Goal: Transaction & Acquisition: Purchase product/service

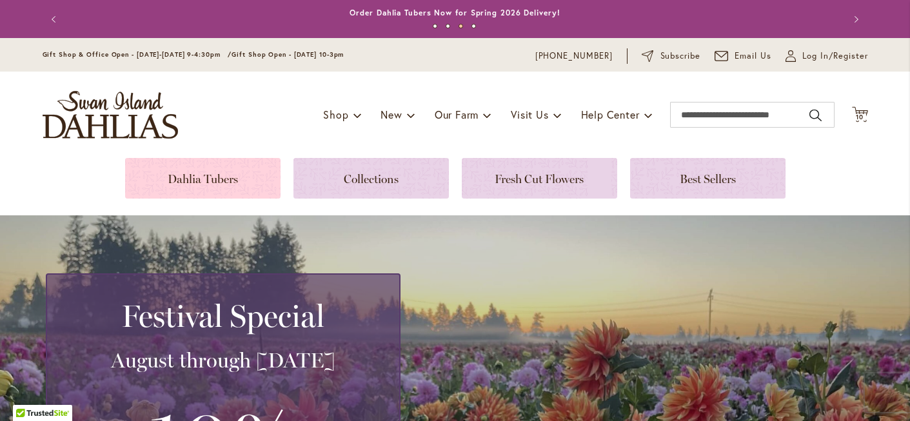
click at [220, 179] on link at bounding box center [202, 178] width 155 height 41
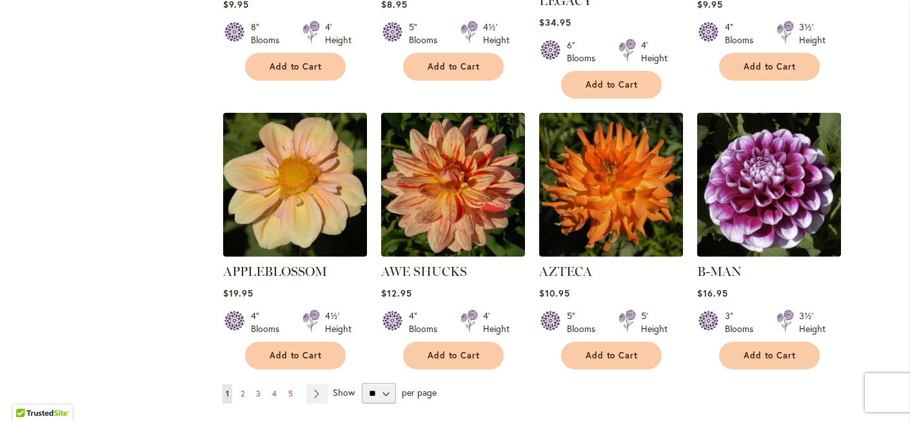
scroll to position [1047, 0]
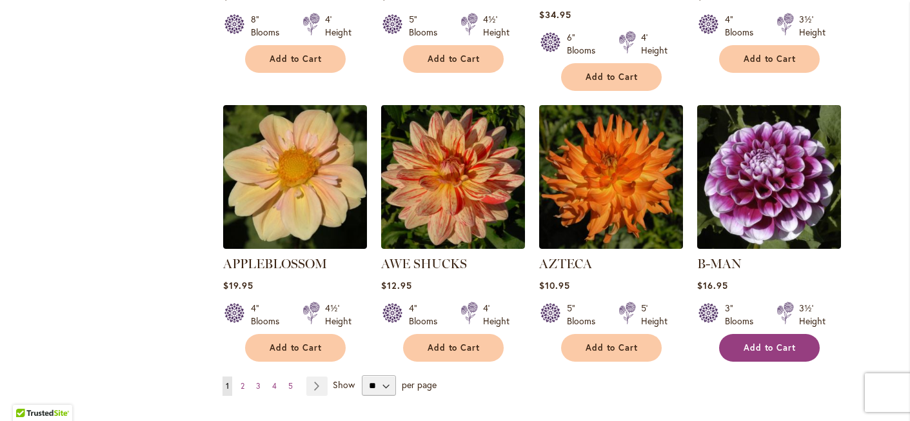
click at [757, 342] on span "Add to Cart" at bounding box center [769, 347] width 53 height 11
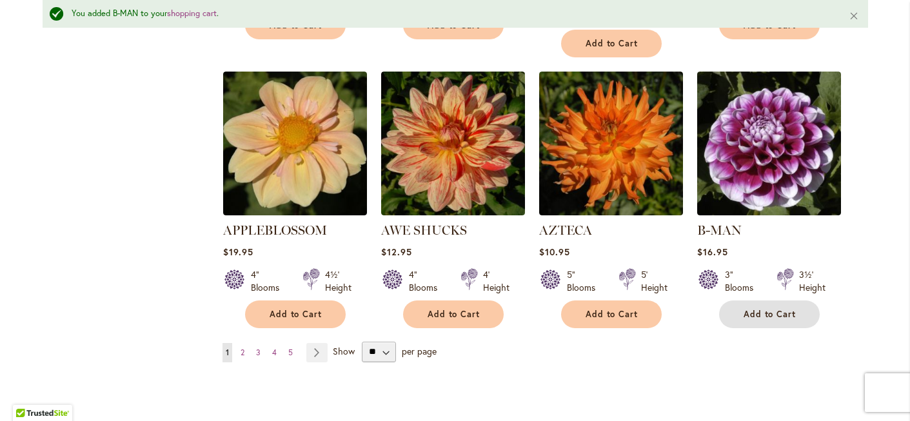
scroll to position [1116, 0]
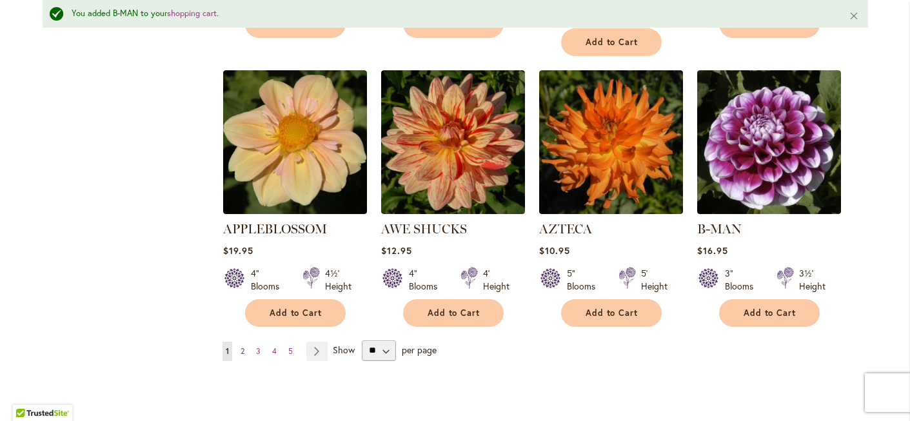
click at [242, 346] on span "2" at bounding box center [242, 351] width 4 height 10
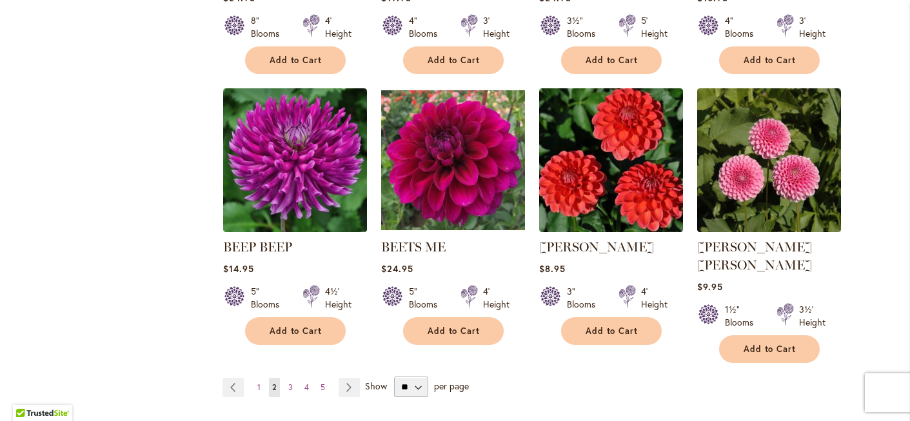
scroll to position [1048, 0]
